Goal: Task Accomplishment & Management: Use online tool/utility

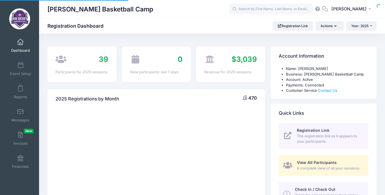
select select
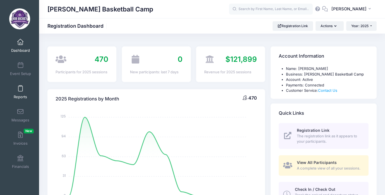
click at [20, 91] on span at bounding box center [20, 88] width 0 height 6
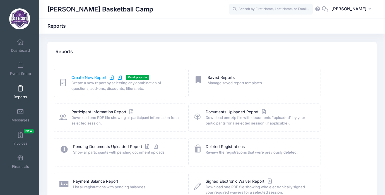
click at [92, 76] on link "Create New Report" at bounding box center [97, 78] width 52 height 6
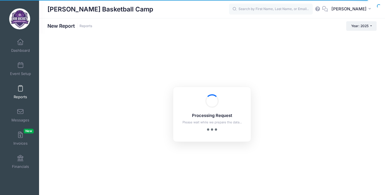
checkbox input "true"
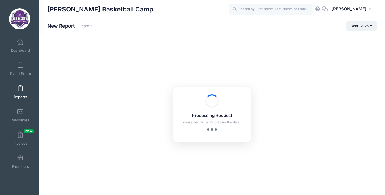
scroll to position [11, 0]
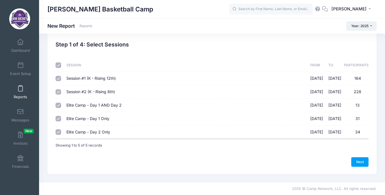
click at [58, 80] on input "Session #1 (K - Rising 12th) 06/23/2025 - 06/25/2025 164" at bounding box center [59, 79] width 6 height 6
checkbox input "false"
click at [56, 95] on td at bounding box center [60, 91] width 8 height 13
click at [56, 92] on input "Session #2 (K - Rising 8th) 06/30/2025 - 07/02/2025 228" at bounding box center [59, 92] width 6 height 6
checkbox input "false"
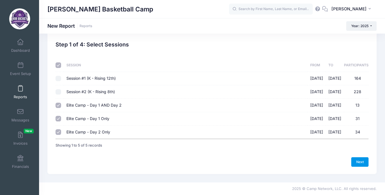
click at [359, 161] on link "Next" at bounding box center [359, 161] width 17 height 9
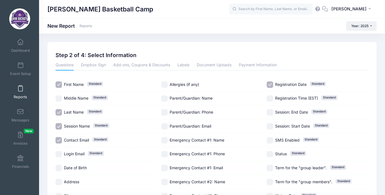
click at [60, 126] on input "Session Name Standard" at bounding box center [59, 126] width 6 height 6
checkbox input "false"
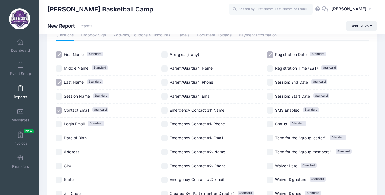
scroll to position [37, 0]
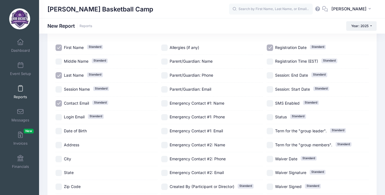
click at [270, 48] on input "Registration Date Standard" at bounding box center [270, 47] width 6 height 6
checkbox input "false"
click at [162, 73] on input "Parent/Guardian: Phone" at bounding box center [164, 75] width 6 height 6
checkbox input "true"
click at [166, 90] on input "Parent/Guardian: Email" at bounding box center [164, 89] width 6 height 6
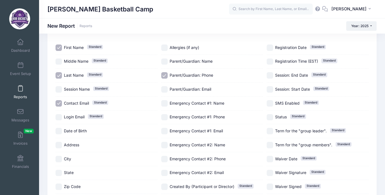
checkbox input "true"
click at [165, 106] on input "Emergency Contact #1: Name" at bounding box center [164, 103] width 6 height 6
checkbox input "true"
click at [166, 117] on input "Emergency Contact #1: Phone" at bounding box center [164, 117] width 6 height 6
checkbox input "true"
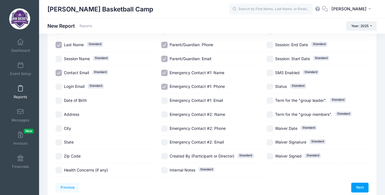
scroll to position [93, 0]
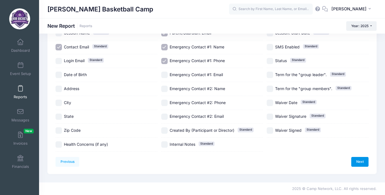
click at [361, 161] on link "Next" at bounding box center [359, 161] width 17 height 9
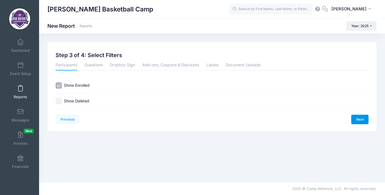
click at [365, 121] on link "Next" at bounding box center [359, 118] width 17 height 9
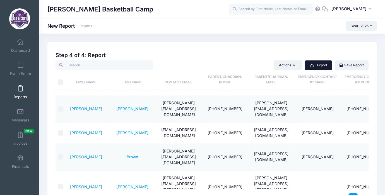
click at [314, 66] on icon "button" at bounding box center [312, 65] width 4 height 4
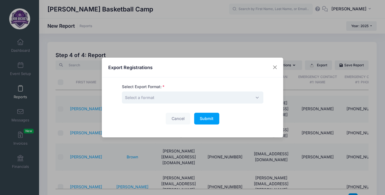
click at [200, 97] on span "Select a format" at bounding box center [193, 97] width 142 height 12
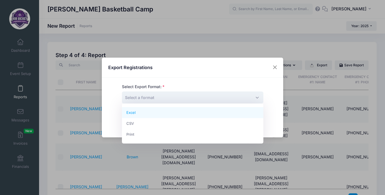
select select "excel"
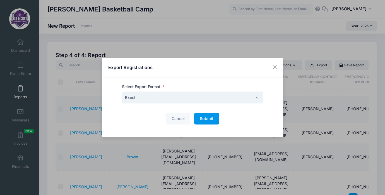
click at [209, 119] on span "Submit" at bounding box center [207, 118] width 14 height 5
